Goal: Task Accomplishment & Management: Manage account settings

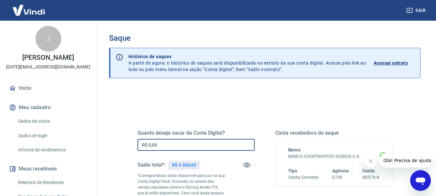
click at [170, 146] on input "R$ 0,00" at bounding box center [196, 145] width 117 height 12
type input "R$ 4.500,60"
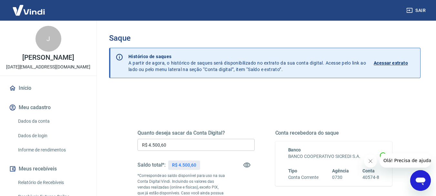
click at [217, 109] on div "Quanto deseja sacar da Conta Digital? R$ 4.500,60 ​ Saldo total*: R$ 4.500,60 *…" at bounding box center [265, 179] width 270 height 156
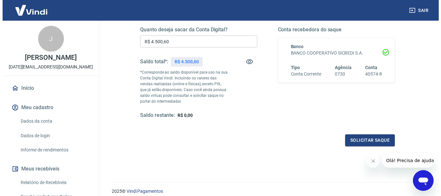
scroll to position [116, 0]
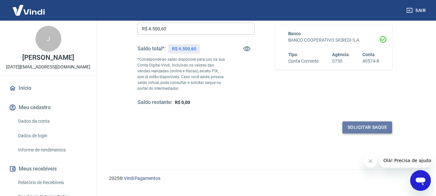
click at [353, 126] on button "Solicitar saque" at bounding box center [368, 127] width 50 height 12
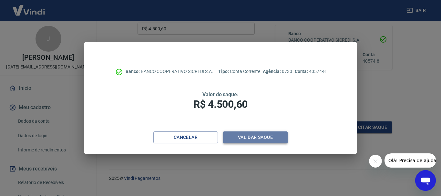
click at [261, 138] on button "Validar saque" at bounding box center [255, 137] width 65 height 12
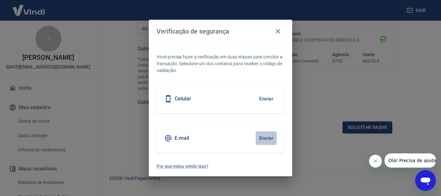
click at [261, 134] on button "Enviar" at bounding box center [266, 138] width 21 height 14
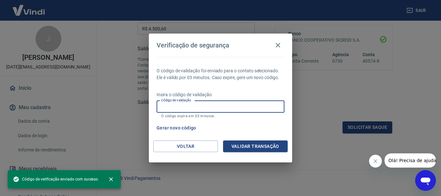
click at [235, 106] on input "Código de validação" at bounding box center [221, 107] width 128 height 12
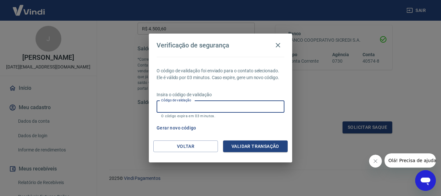
paste input "775020"
type input "775020"
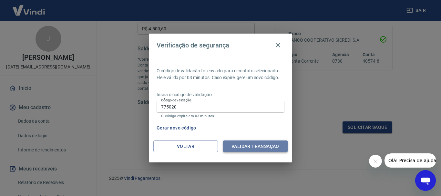
click at [242, 144] on button "Validar transação" at bounding box center [255, 146] width 65 height 12
